Goal: Find contact information

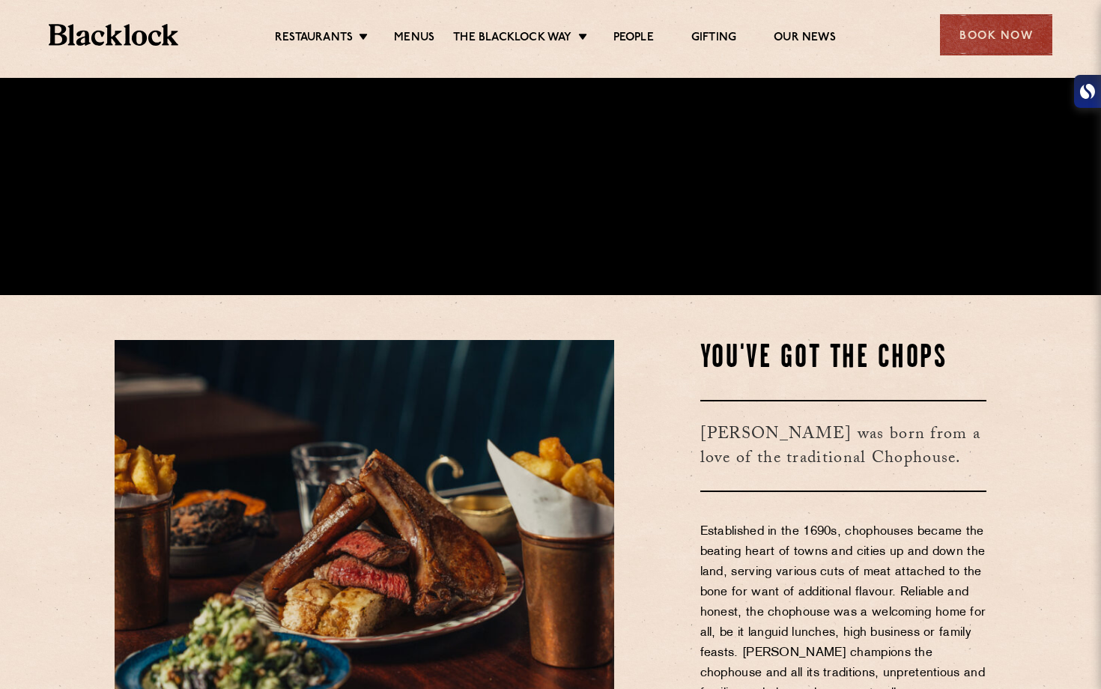
scroll to position [402, 0]
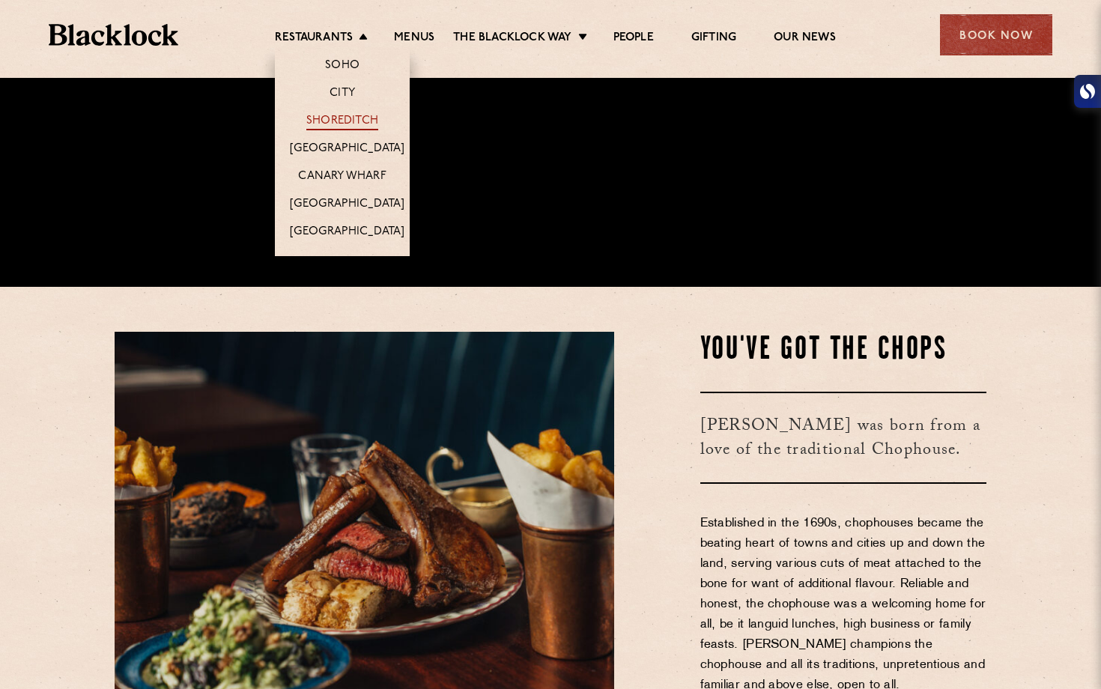
click at [344, 118] on link "Shoreditch" at bounding box center [342, 122] width 72 height 16
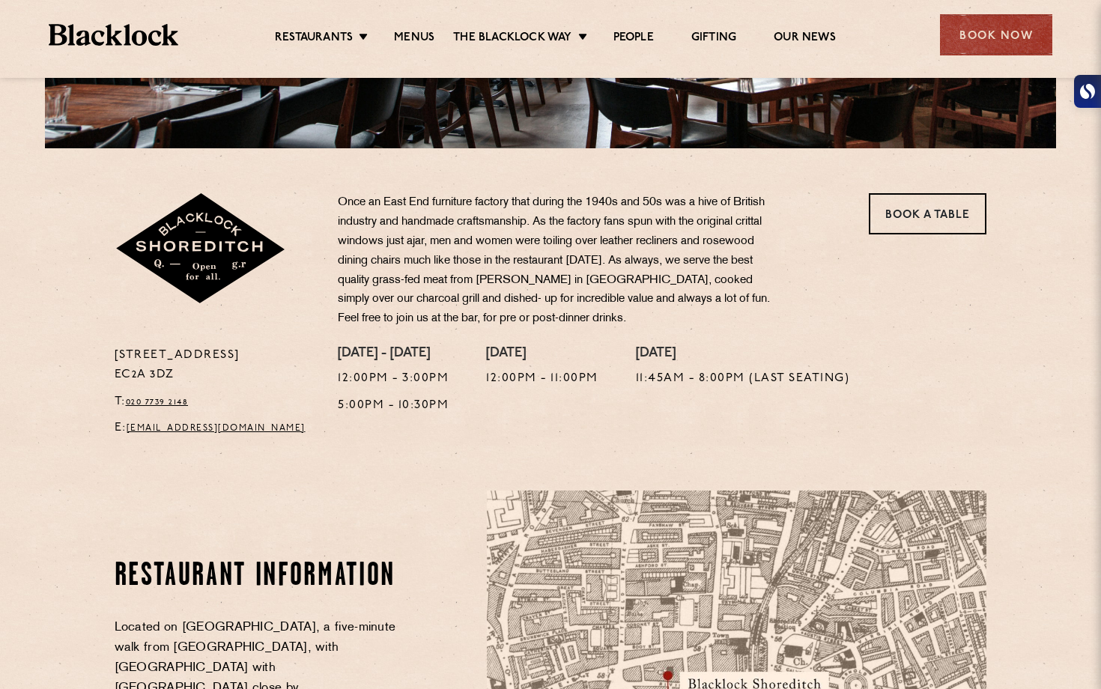
scroll to position [392, 0]
drag, startPoint x: 315, startPoint y: 436, endPoint x: 130, endPoint y: 429, distance: 184.4
click at [130, 429] on p "E: shoreditch@theblacklock.com" at bounding box center [215, 427] width 201 height 19
copy link "shoreditch@theblacklock.com"
